Goal: Transaction & Acquisition: Purchase product/service

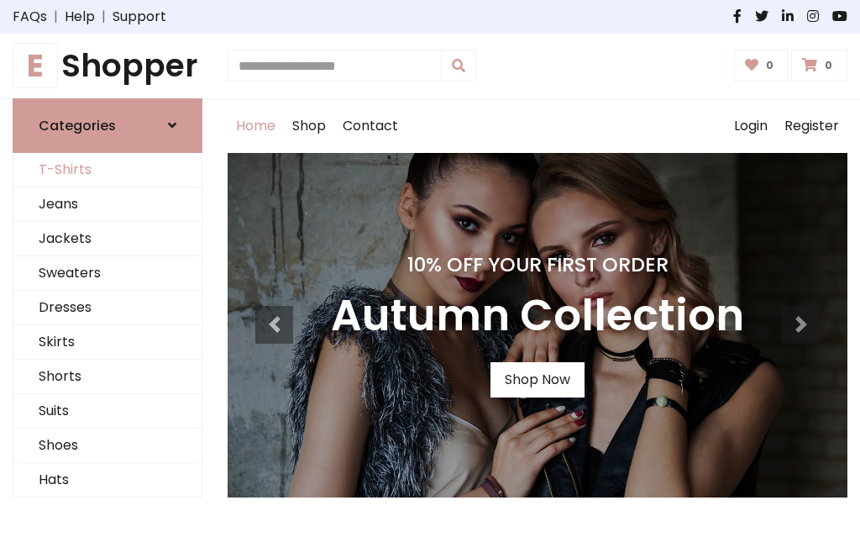
click at [108, 170] on link "T-Shirts" at bounding box center [107, 170] width 188 height 34
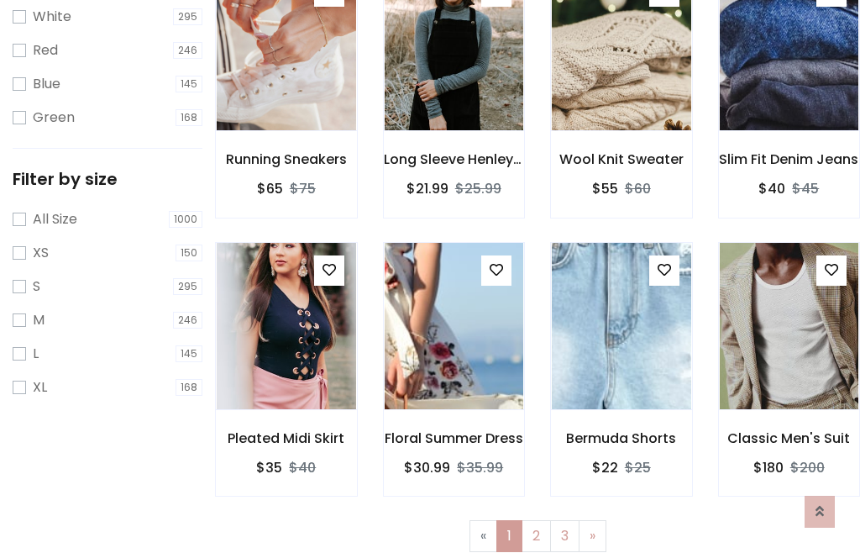
scroll to position [30, 0]
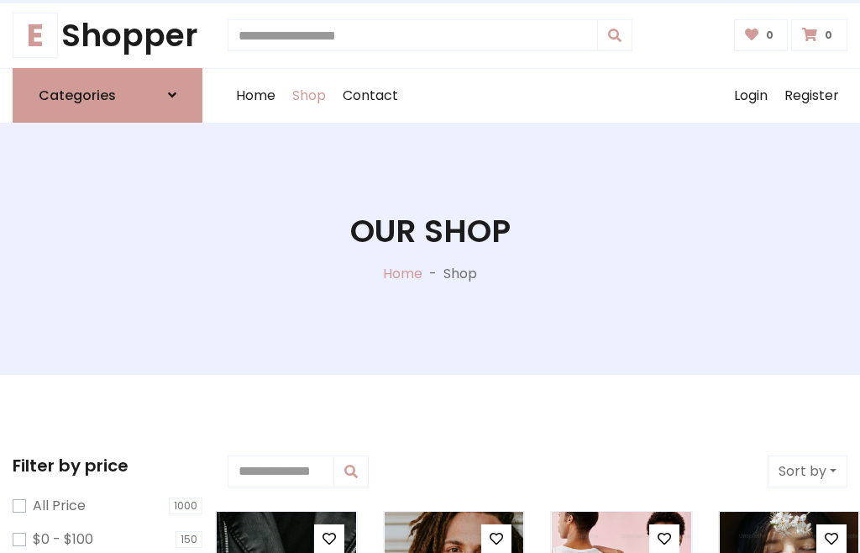
click at [430, 248] on h1 "Our Shop" at bounding box center [430, 232] width 160 height 38
click at [538, 95] on div "Home Shop Contact Log out Login Register" at bounding box center [538, 96] width 620 height 54
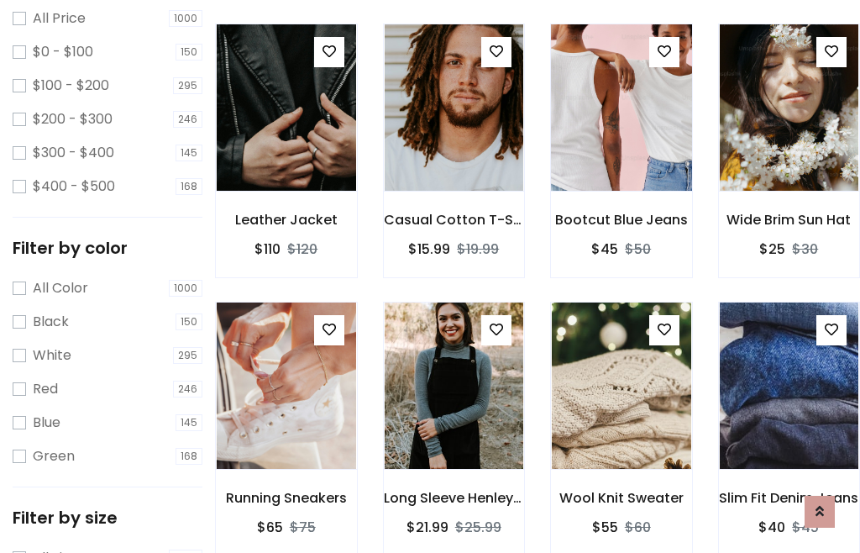
click at [621, 138] on img at bounding box center [621, 107] width 167 height 403
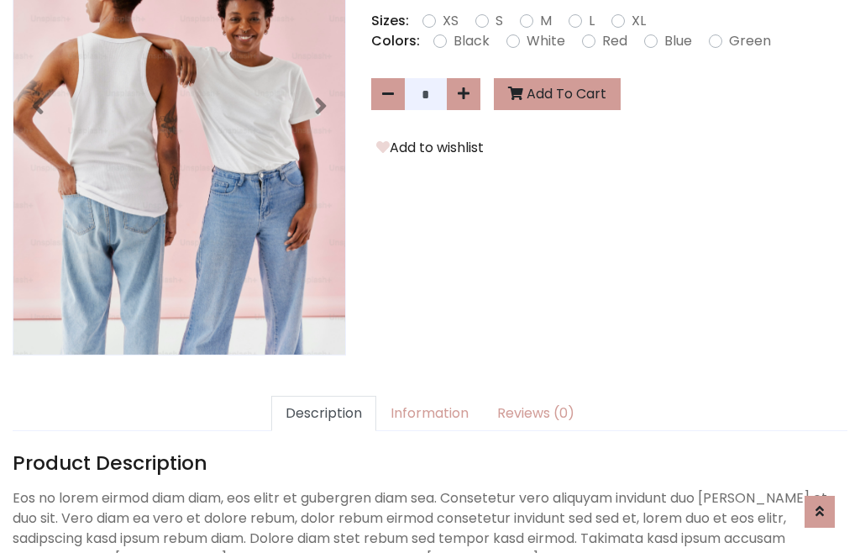
scroll to position [411, 0]
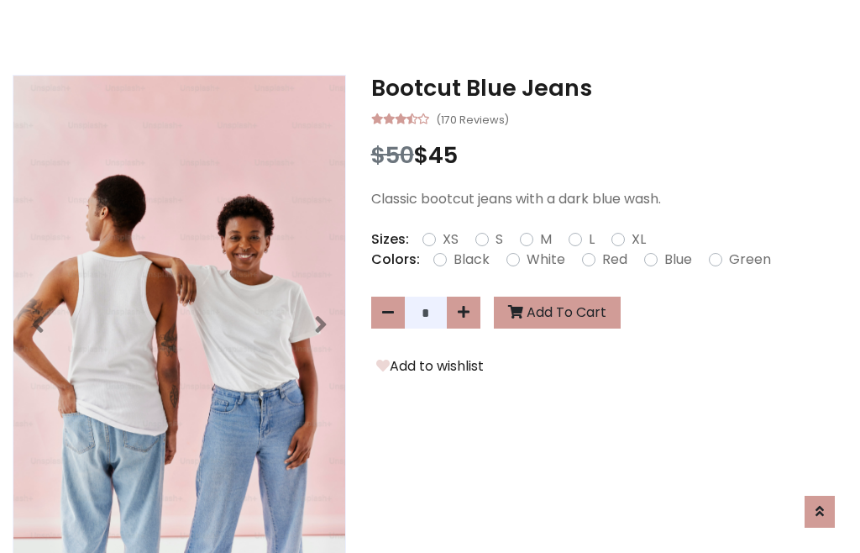
click at [609, 87] on h3 "Bootcut Blue Jeans" at bounding box center [609, 88] width 476 height 27
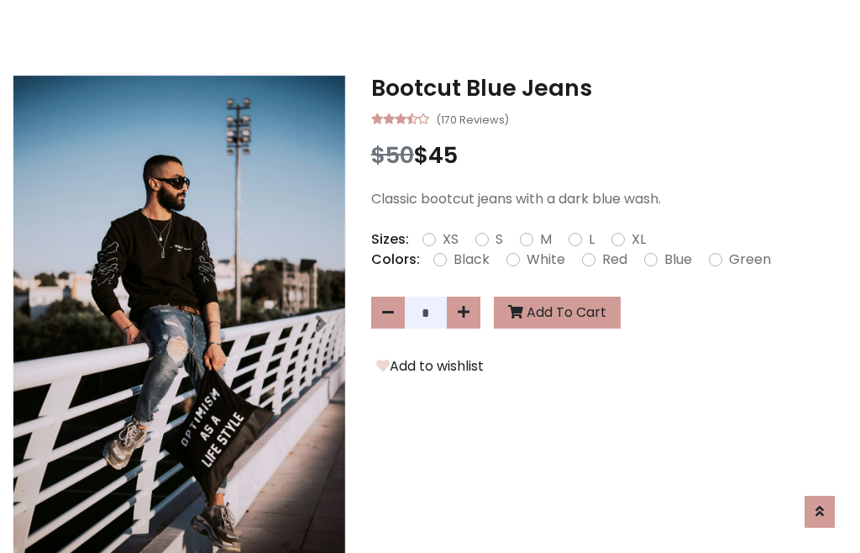
click at [609, 87] on h3 "Bootcut Blue Jeans" at bounding box center [609, 88] width 476 height 27
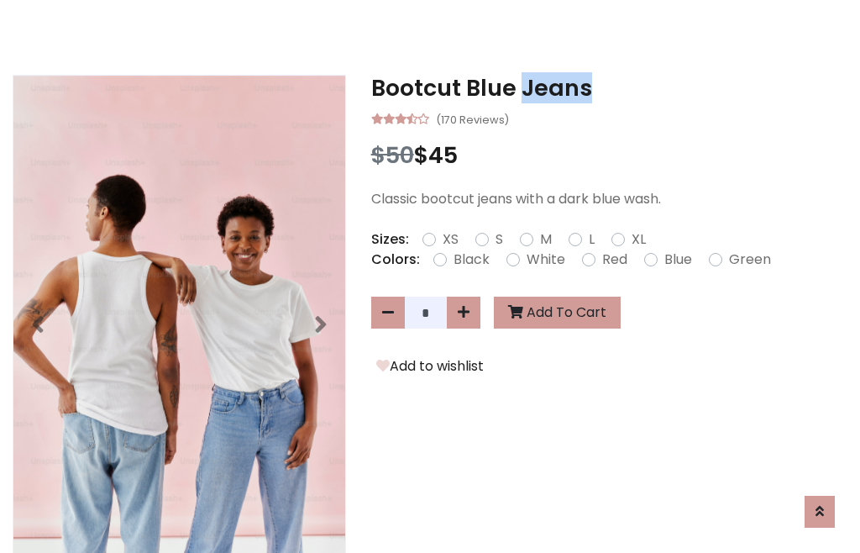
click at [609, 87] on h3 "Bootcut Blue Jeans" at bounding box center [609, 88] width 476 height 27
